Goal: Find specific page/section: Find specific page/section

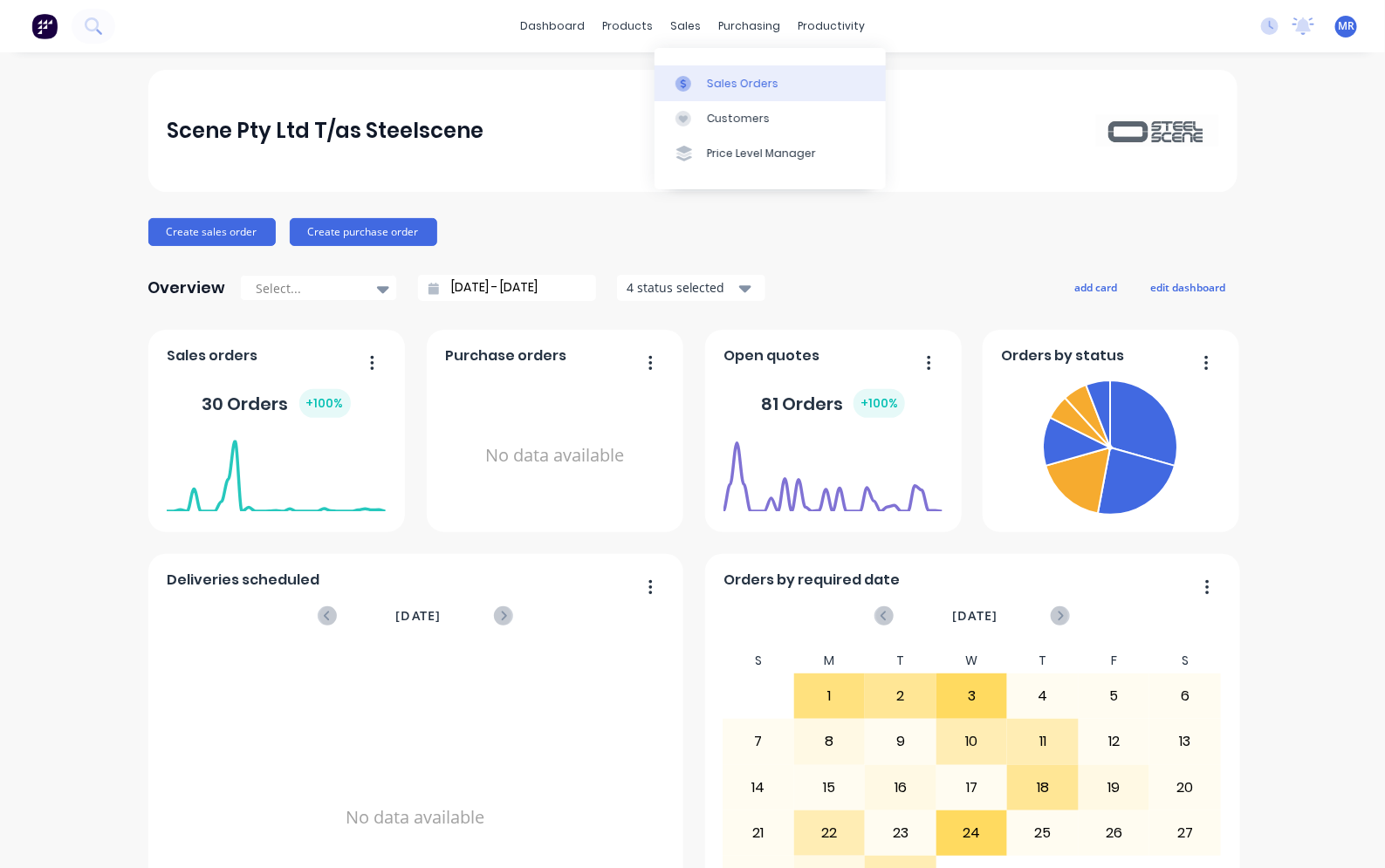
drag, startPoint x: 704, startPoint y: 75, endPoint x: 716, endPoint y: 75, distance: 12.0
click at [704, 75] on link "Sales Orders" at bounding box center [770, 83] width 232 height 35
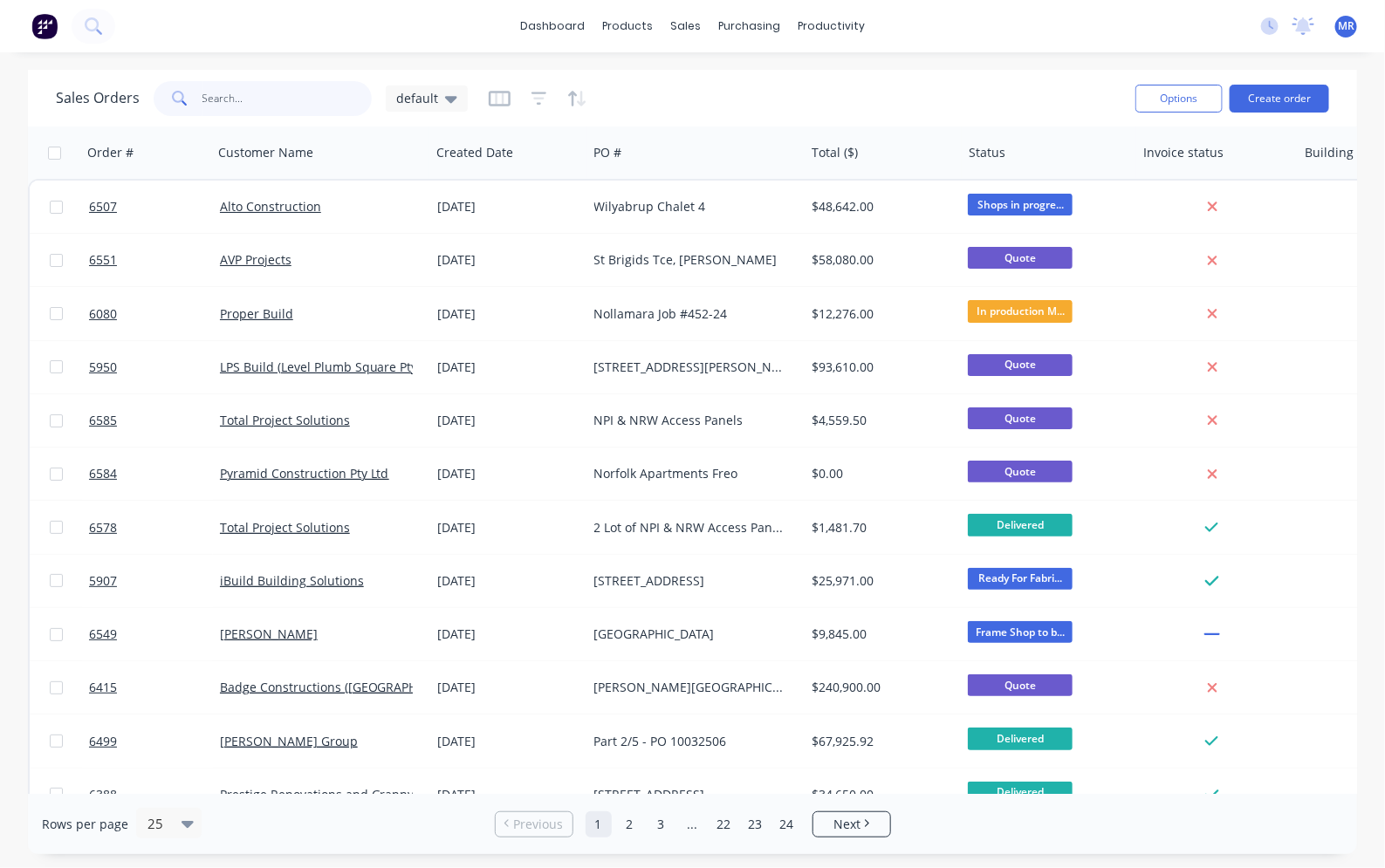
click at [224, 99] on input "text" at bounding box center [288, 98] width 171 height 35
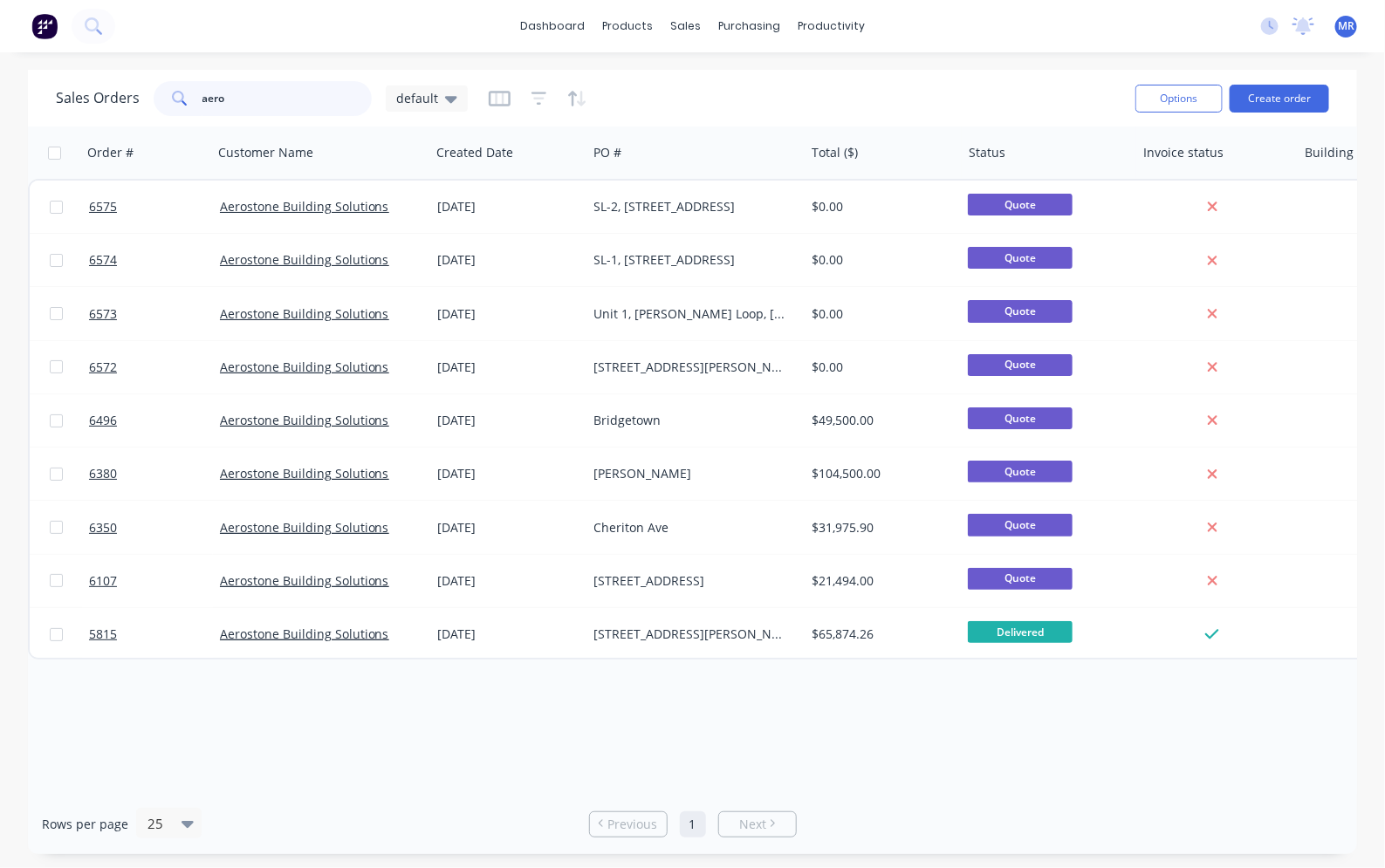
type input "aero"
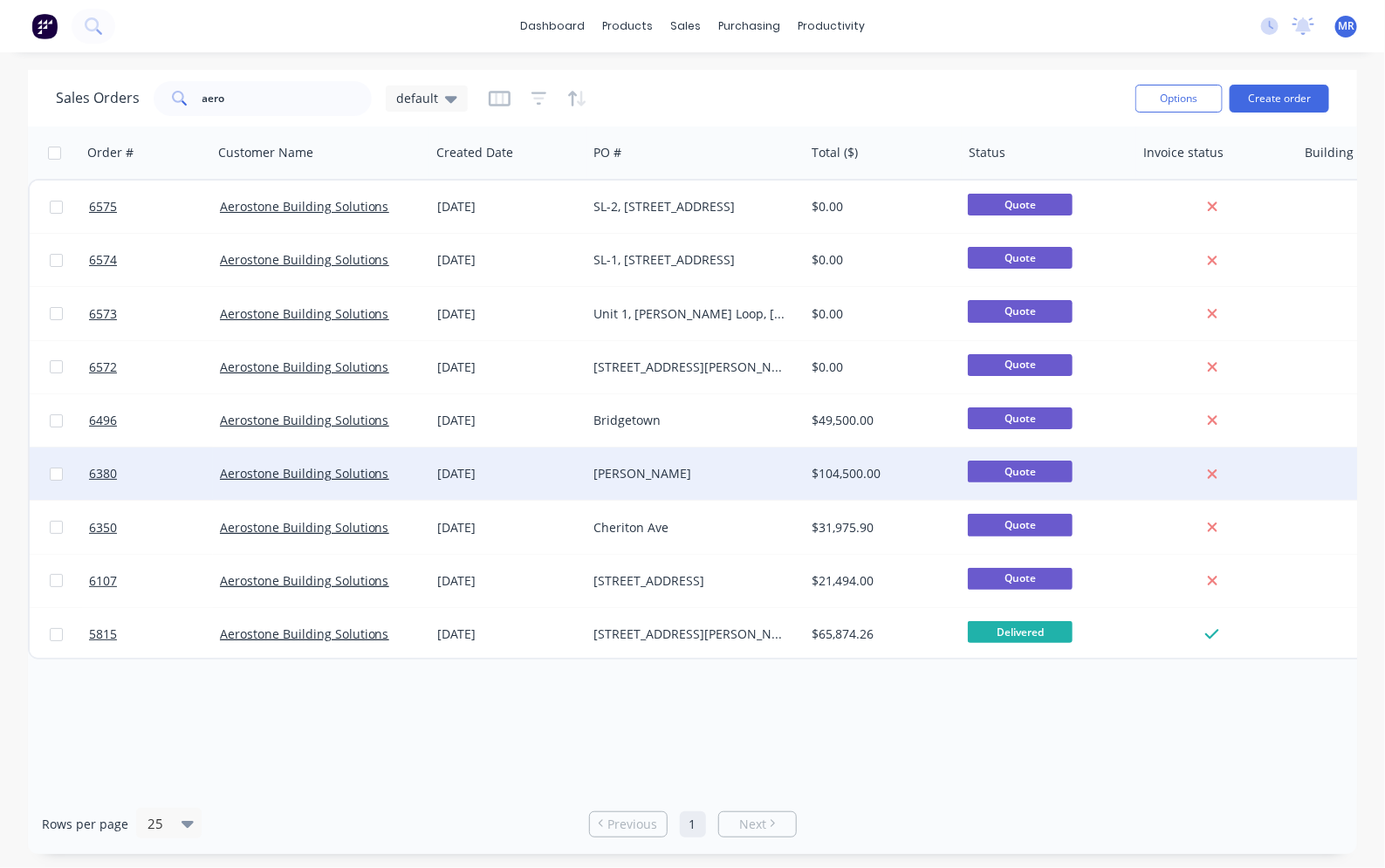
click at [508, 472] on div "[DATE]" at bounding box center [508, 473] width 143 height 17
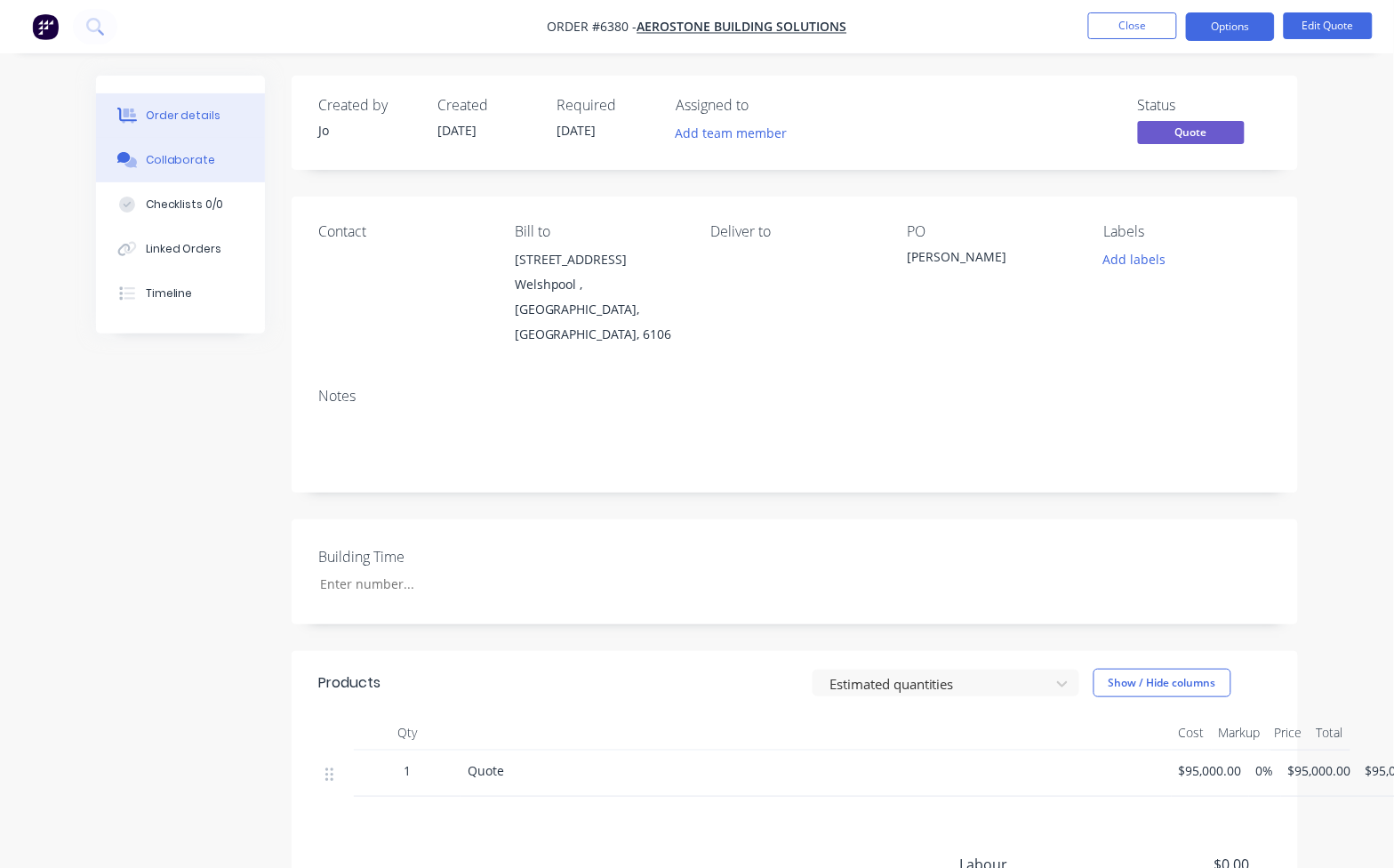
click at [185, 161] on div "Collaborate" at bounding box center [180, 159] width 70 height 16
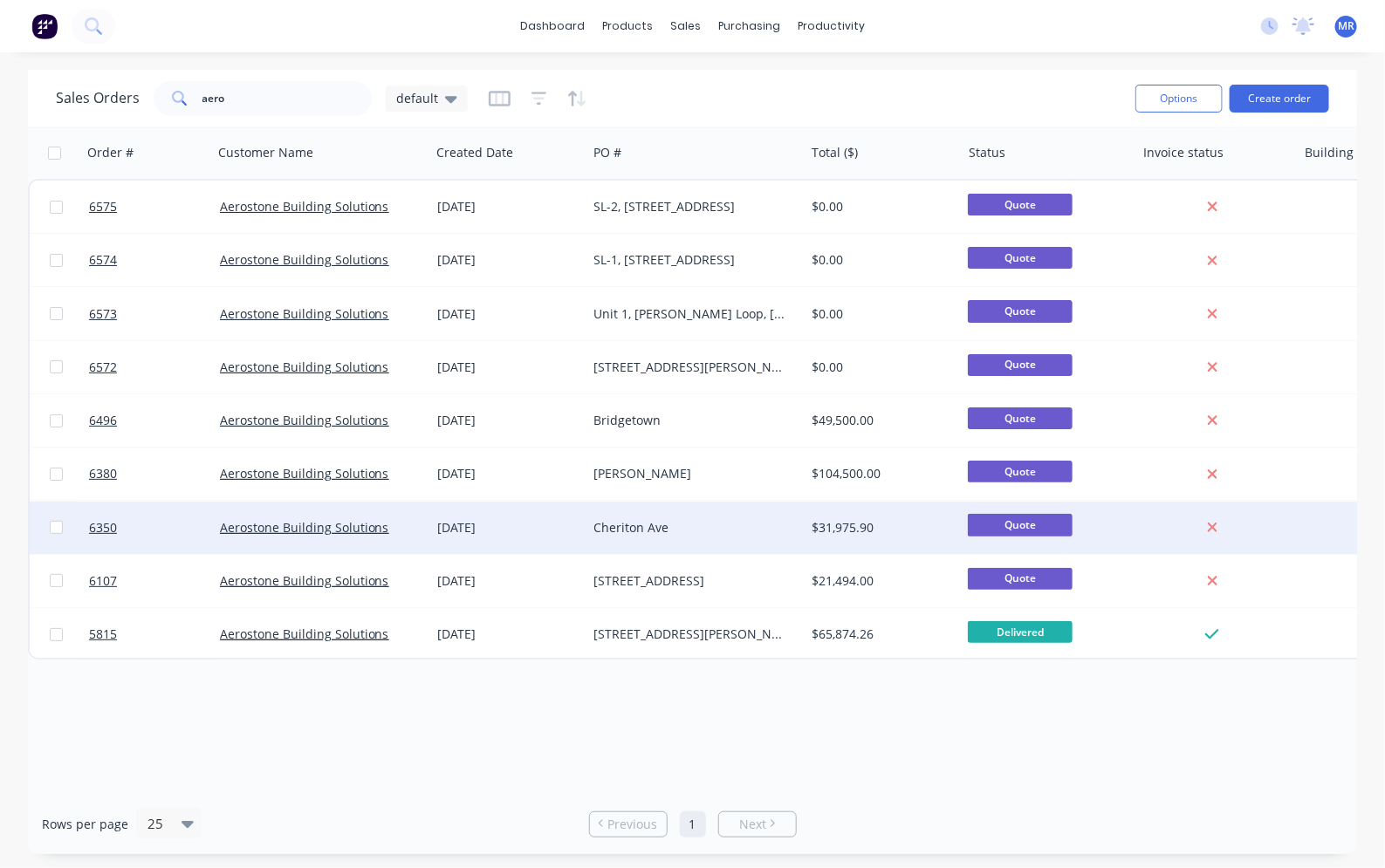
click at [634, 519] on div "Cheriton Ave" at bounding box center [691, 527] width 194 height 17
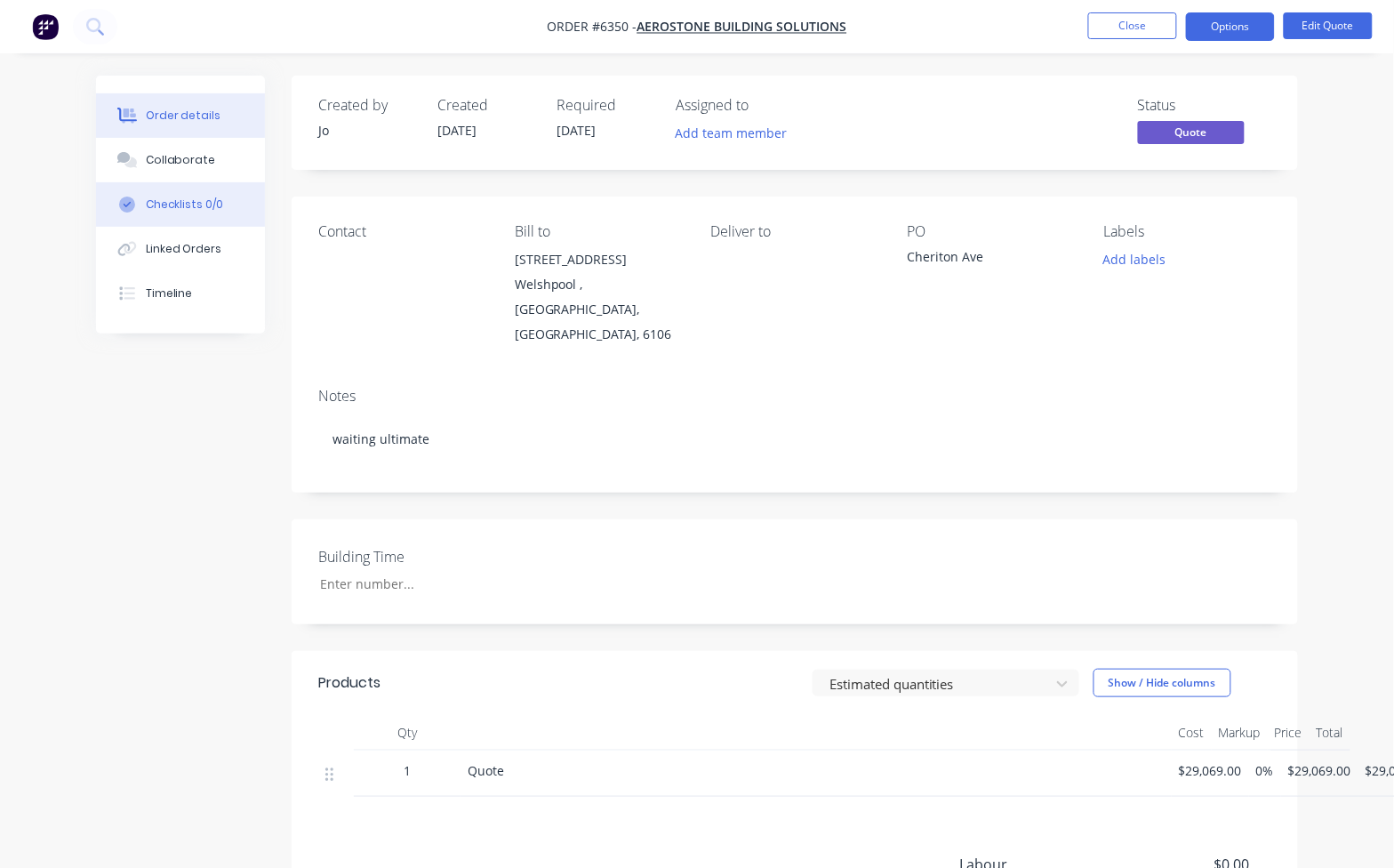
drag, startPoint x: 166, startPoint y: 152, endPoint x: 207, endPoint y: 183, distance: 51.4
click at [166, 153] on div "Collaborate" at bounding box center [180, 159] width 70 height 16
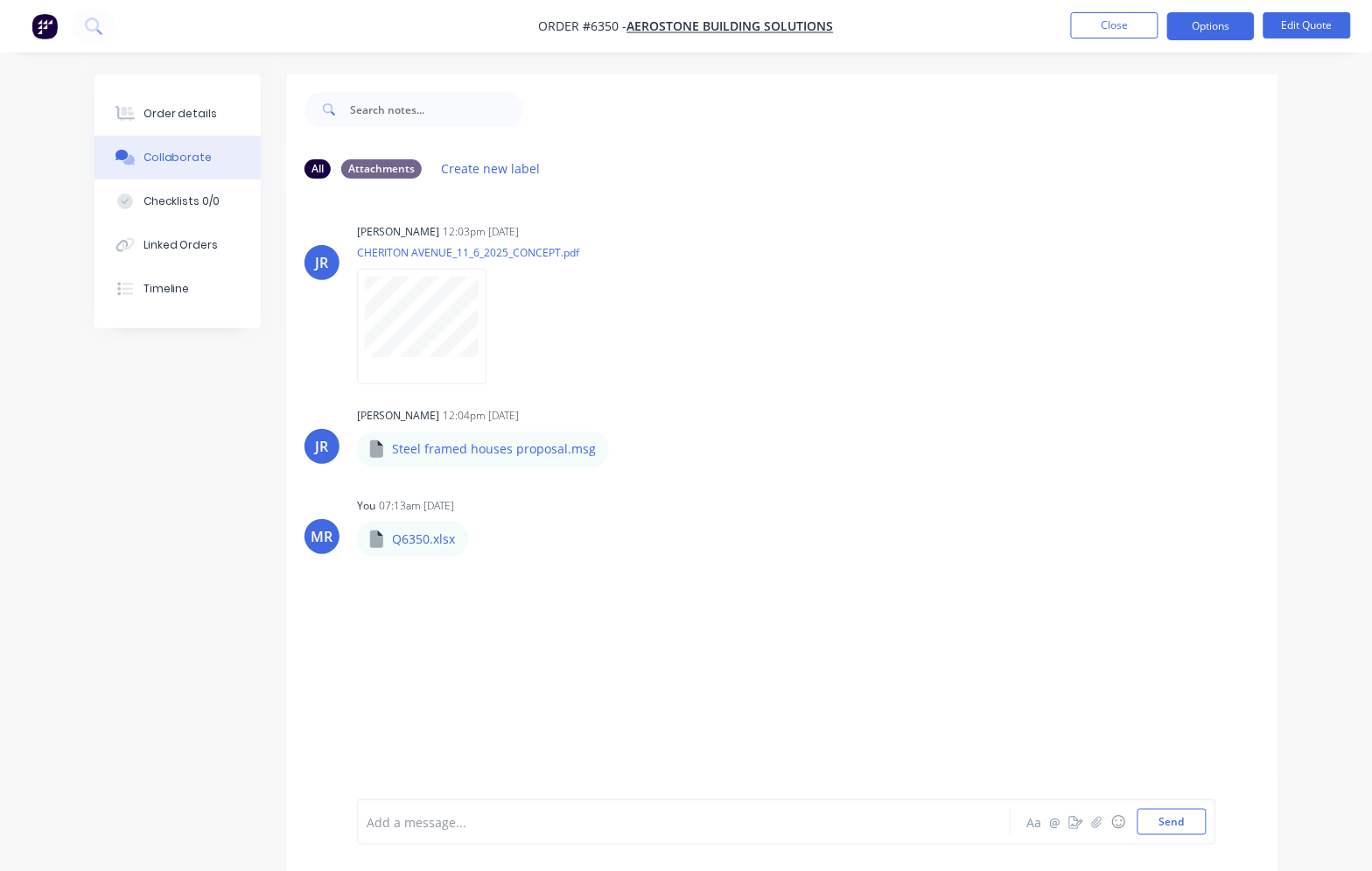
drag, startPoint x: 1247, startPoint y: 124, endPoint x: 1202, endPoint y: 96, distance: 53.0
click at [1202, 96] on div "Order details Collaborate Checklists 0/0 Linked Orders Timeline Order details C…" at bounding box center [686, 449] width 1372 height 897
